Goal: Transaction & Acquisition: Purchase product/service

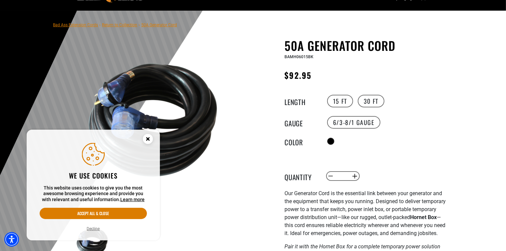
click at [143, 141] on circle "Cookie Consent" at bounding box center [148, 139] width 10 height 10
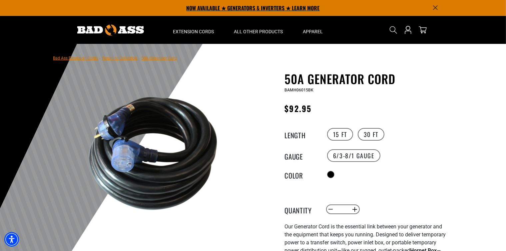
click at [239, 8] on p "NOW AVAILABLE ★ GENERATORS & INVERTERS ★ LEARN MORE" at bounding box center [253, 8] width 370 height 16
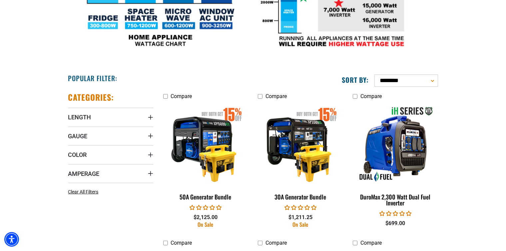
scroll to position [300, 0]
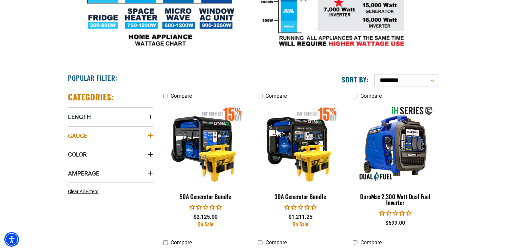
click at [80, 138] on span "Gauge" at bounding box center [77, 136] width 19 height 8
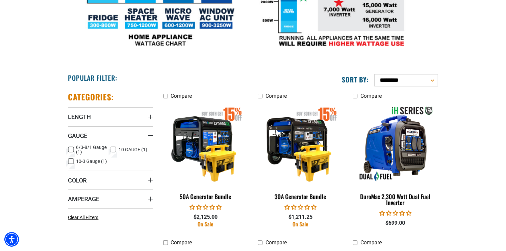
click at [70, 147] on icon at bounding box center [70, 150] width 5 height 9
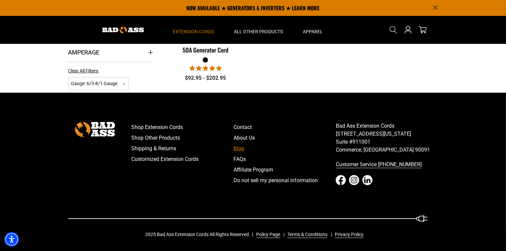
scroll to position [213, 0]
